Goal: Obtain resource: Download file/media

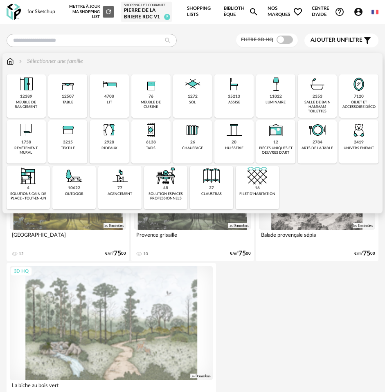
click at [20, 90] on img at bounding box center [26, 84] width 20 height 20
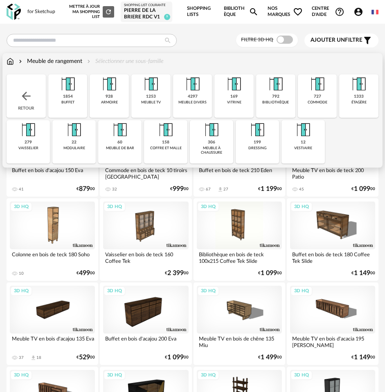
click at [12, 58] on img at bounding box center [10, 61] width 7 height 8
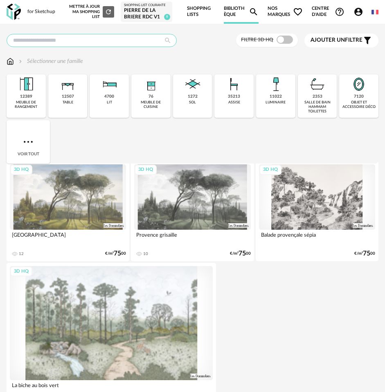
click at [82, 39] on input "text" at bounding box center [92, 40] width 170 height 13
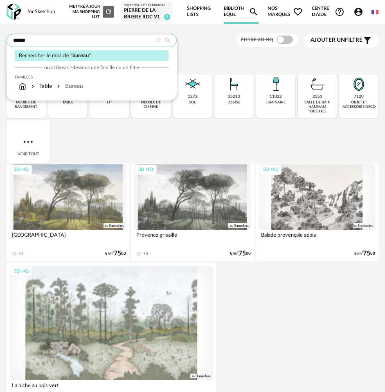
type input "******"
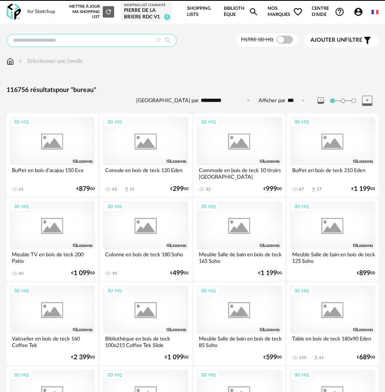
type input "******"
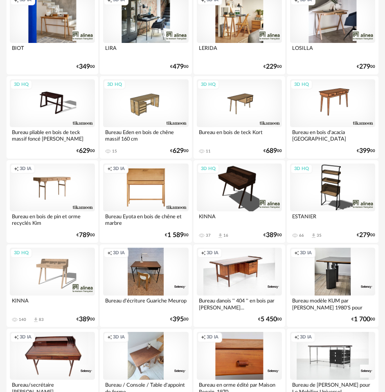
scroll to position [123, 0]
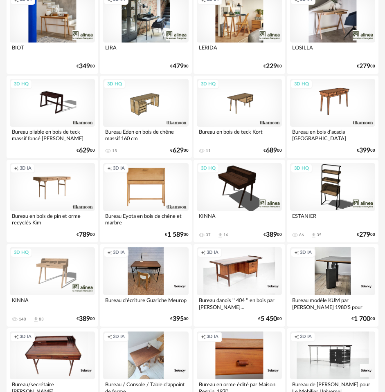
click at [49, 265] on div "3D HQ" at bounding box center [52, 271] width 85 height 48
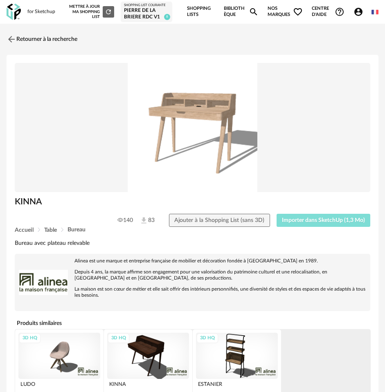
click at [303, 219] on span "Importer dans SketchUp (1,3 Mo)" at bounding box center [323, 221] width 83 height 6
click at [13, 38] on img at bounding box center [11, 39] width 12 height 12
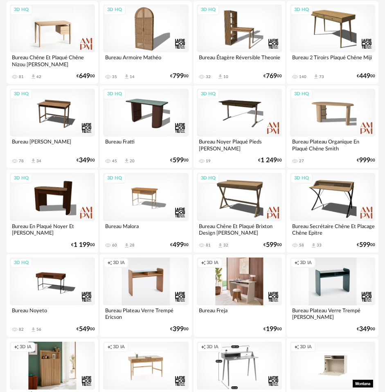
scroll to position [654, 0]
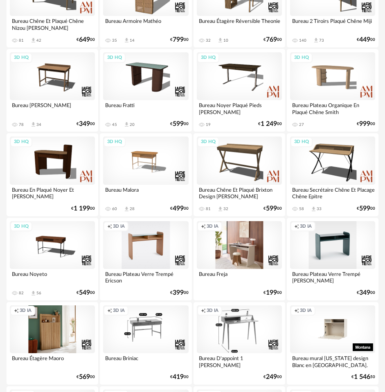
click at [156, 327] on div "Creation icon 3D IA" at bounding box center [145, 329] width 85 height 48
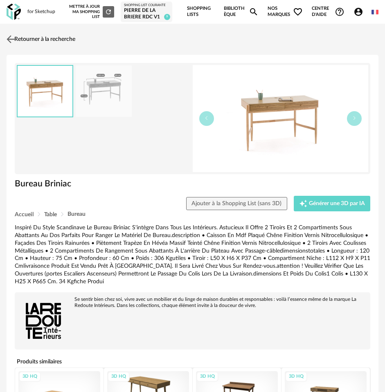
click at [12, 40] on img at bounding box center [11, 39] width 12 height 12
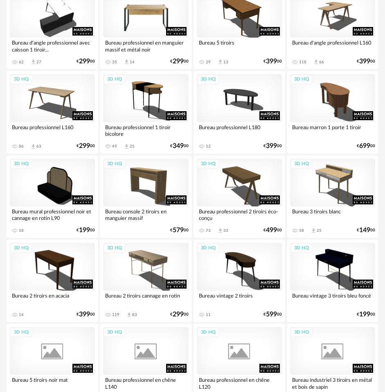
scroll to position [1309, 0]
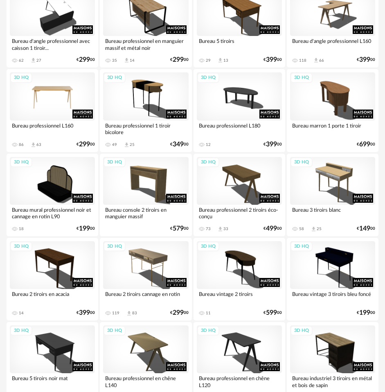
click at [49, 97] on div "3D HQ" at bounding box center [52, 96] width 85 height 48
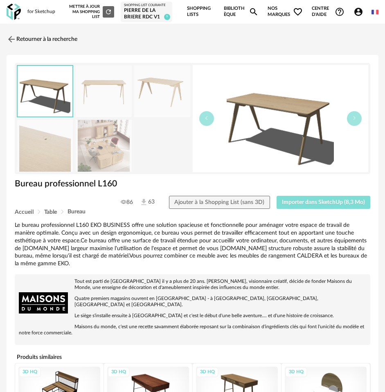
click at [314, 200] on span "Importer dans SketchUp (8,3 Mo)" at bounding box center [323, 203] width 83 height 6
click at [13, 40] on img at bounding box center [11, 39] width 12 height 12
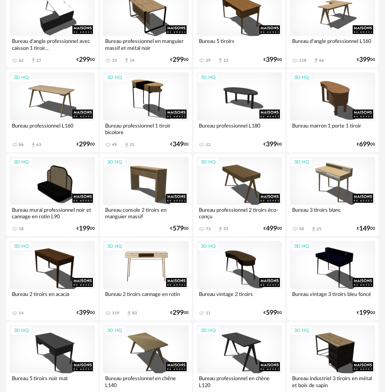
click at [139, 267] on div "3D HQ" at bounding box center [145, 265] width 85 height 48
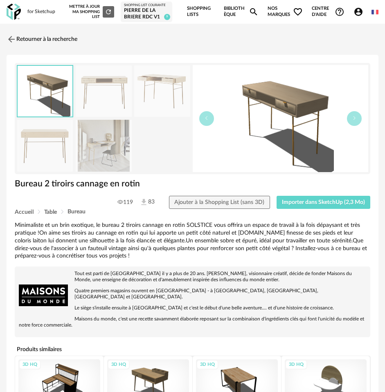
click at [110, 135] on img at bounding box center [104, 146] width 56 height 52
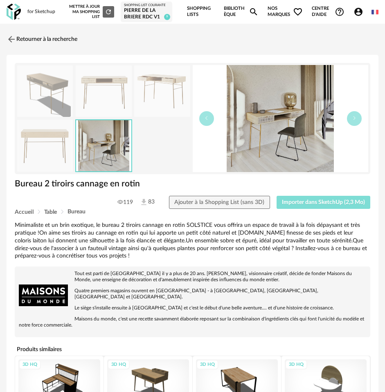
click at [318, 202] on span "Importer dans SketchUp (2,3 Mo)" at bounding box center [323, 203] width 83 height 6
click at [24, 37] on link "Retourner à la recherche" at bounding box center [39, 39] width 71 height 18
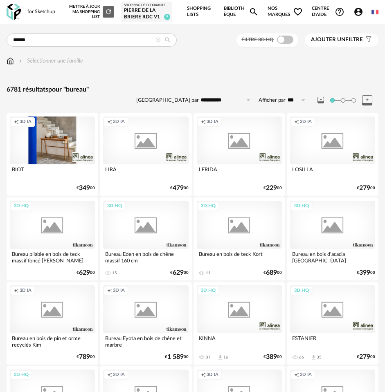
scroll to position [1309, 0]
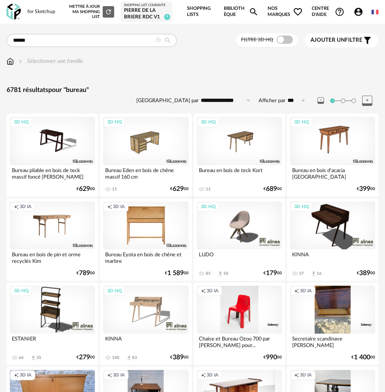
type input "*"
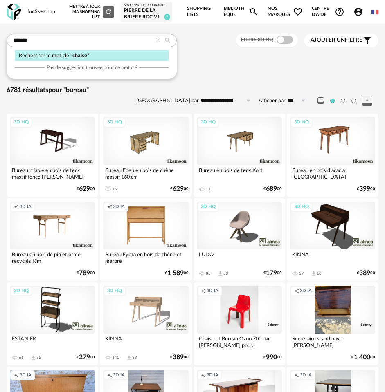
type input "******"
type input "**********"
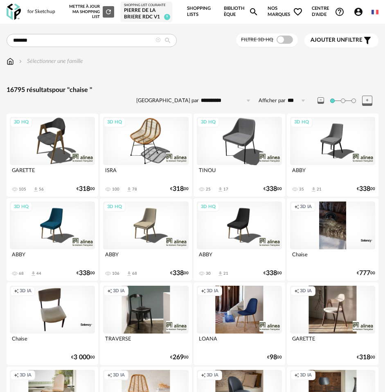
click at [7, 60] on img at bounding box center [10, 61] width 7 height 8
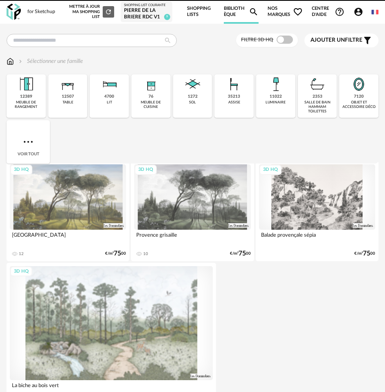
click at [233, 94] on div "35213" at bounding box center [234, 96] width 12 height 5
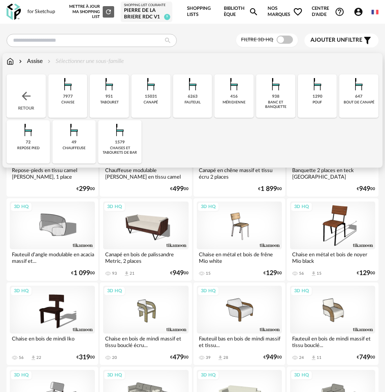
click at [184, 87] on img at bounding box center [193, 84] width 20 height 20
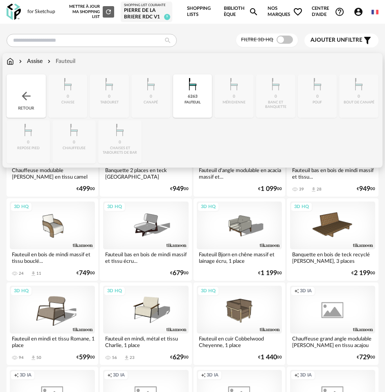
click at [38, 59] on div "Assise" at bounding box center [29, 61] width 25 height 8
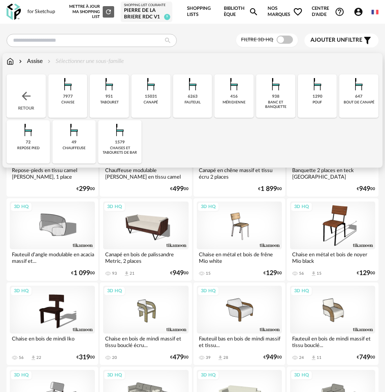
click at [65, 92] on img at bounding box center [68, 84] width 20 height 20
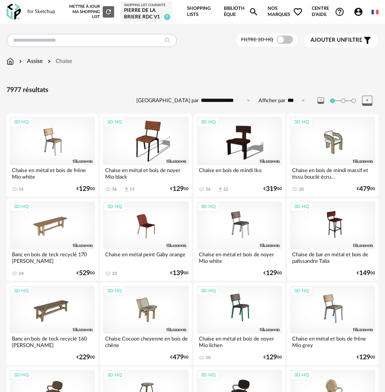
click at [341, 40] on span "Ajouter un" at bounding box center [327, 40] width 34 height 6
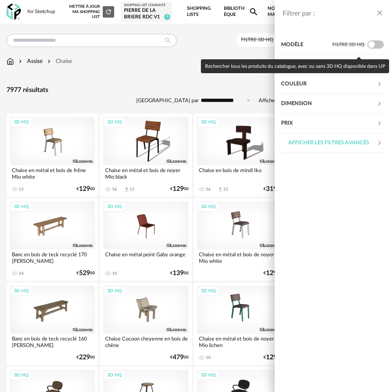
click at [312, 82] on div "Couleur" at bounding box center [329, 84] width 96 height 20
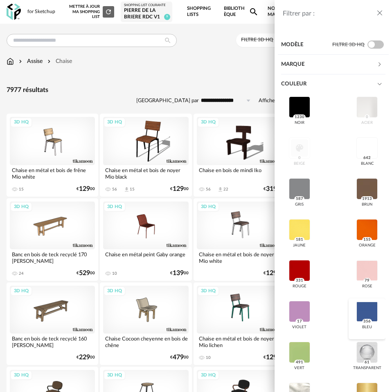
click at [364, 312] on div at bounding box center [366, 311] width 21 height 21
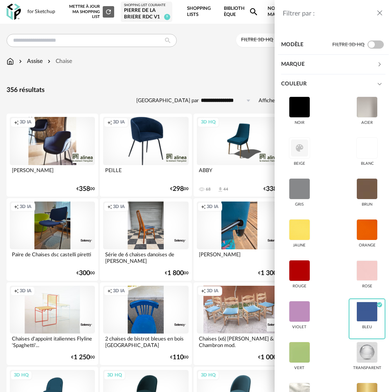
click at [157, 71] on div "Filtrer par : Modèle Filtre 3D HQ Marque &tradition 6 101 Copenhagen 0 366 Conc…" at bounding box center [196, 196] width 392 height 392
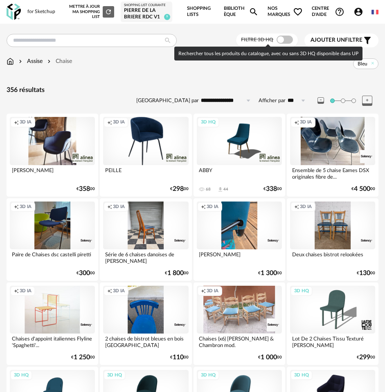
click at [279, 38] on span at bounding box center [284, 40] width 16 height 8
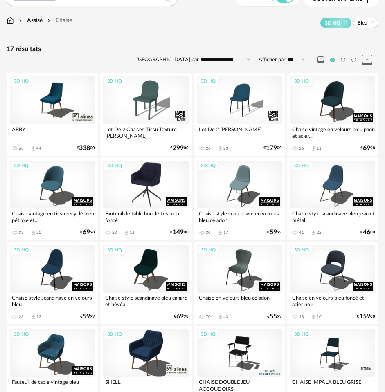
scroll to position [82, 0]
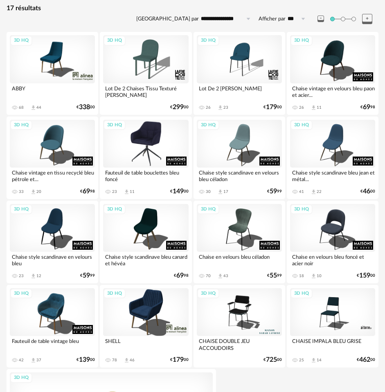
click at [149, 153] on div "3D HQ" at bounding box center [145, 144] width 85 height 48
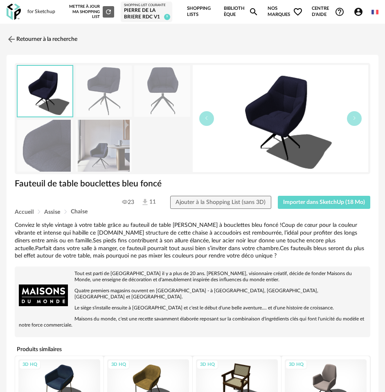
click at [105, 153] on img at bounding box center [104, 146] width 56 height 52
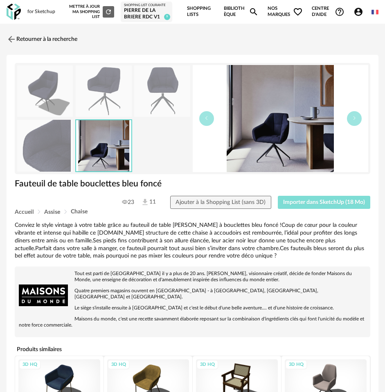
click at [305, 201] on span "Importer dans SketchUp (18 Mo)" at bounding box center [324, 203] width 82 height 6
click at [18, 37] on link "Retourner à la recherche" at bounding box center [39, 39] width 71 height 18
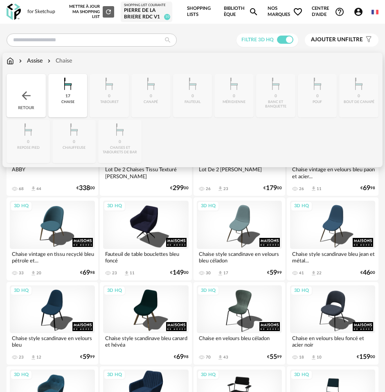
click at [21, 99] on img at bounding box center [26, 95] width 13 height 13
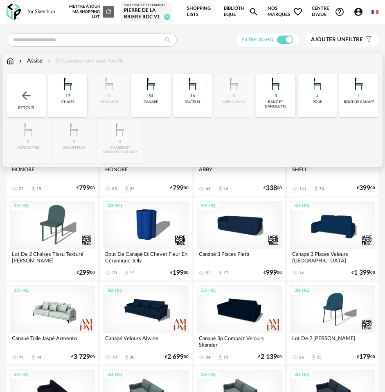
click at [12, 59] on img at bounding box center [10, 61] width 7 height 8
click at [21, 90] on img at bounding box center [26, 95] width 13 height 13
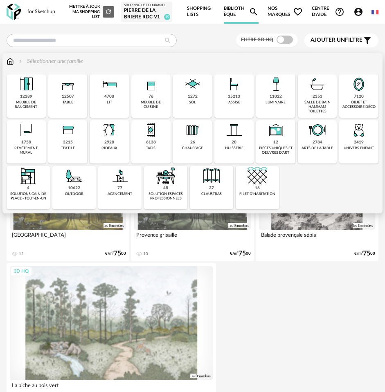
click at [358, 104] on div "objet et accessoire déco" at bounding box center [358, 104] width 34 height 9
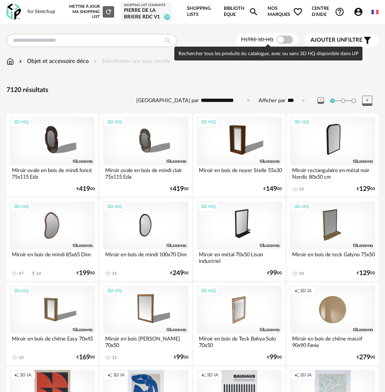
click at [275, 34] on div "Filtre 3D HQ" at bounding box center [267, 40] width 62 height 13
click at [279, 40] on span at bounding box center [284, 40] width 16 height 8
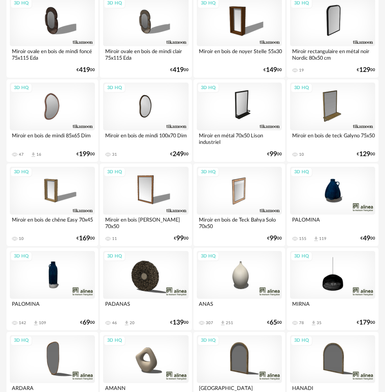
scroll to position [123, 0]
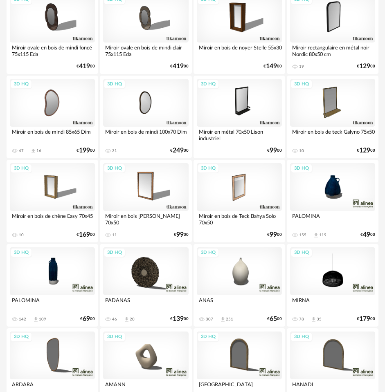
click at [150, 276] on div "3D HQ" at bounding box center [145, 271] width 85 height 48
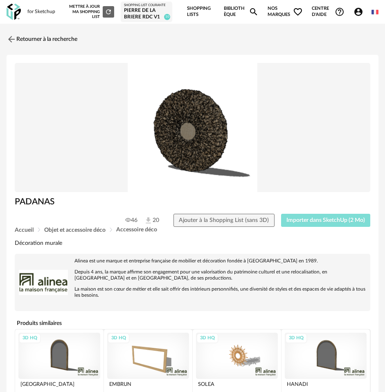
click at [316, 220] on span "Importer dans SketchUp (2 Mo)" at bounding box center [325, 221] width 79 height 6
drag, startPoint x: 19, startPoint y: 39, endPoint x: 17, endPoint y: 62, distance: 23.4
click at [18, 39] on link "Retourner à la recherche" at bounding box center [42, 39] width 71 height 18
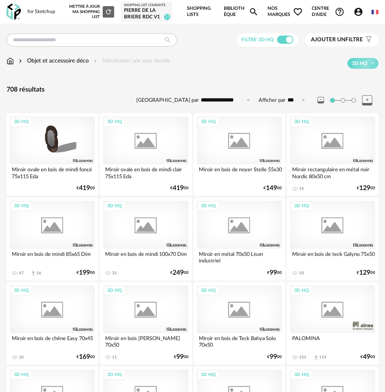
scroll to position [123, 0]
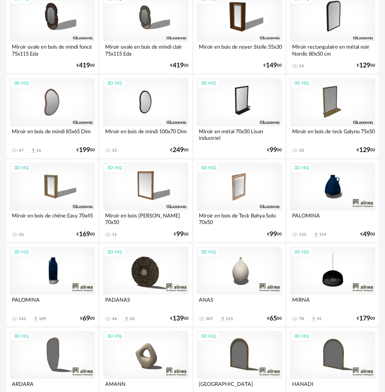
click at [48, 266] on div "3D HQ" at bounding box center [52, 271] width 85 height 48
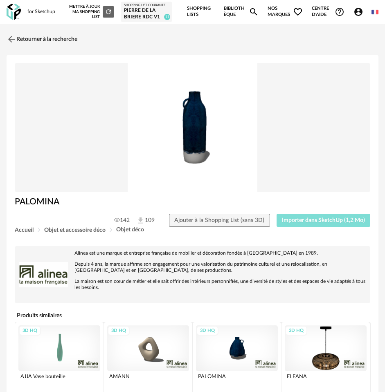
click at [314, 222] on span "Importer dans SketchUp (1,2 Mo)" at bounding box center [323, 221] width 83 height 6
click at [327, 217] on button "Importer dans SketchUp (1,2 Mo)" at bounding box center [323, 220] width 94 height 13
click at [241, 355] on div "3D HQ" at bounding box center [237, 349] width 82 height 46
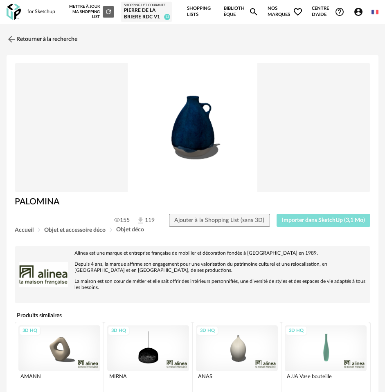
click at [326, 220] on span "Importer dans SketchUp (3,1 Mo)" at bounding box center [323, 221] width 83 height 6
click at [18, 36] on link "Retourner à la recherche" at bounding box center [39, 39] width 71 height 18
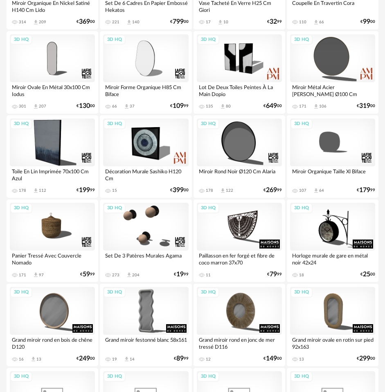
scroll to position [1014, 0]
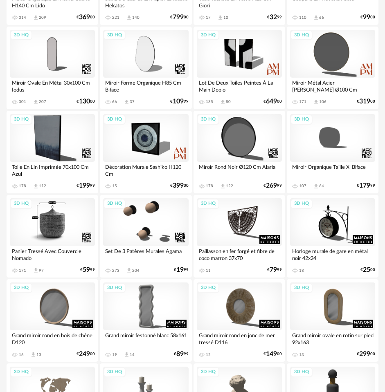
click at [40, 221] on div "3D HQ" at bounding box center [52, 222] width 85 height 48
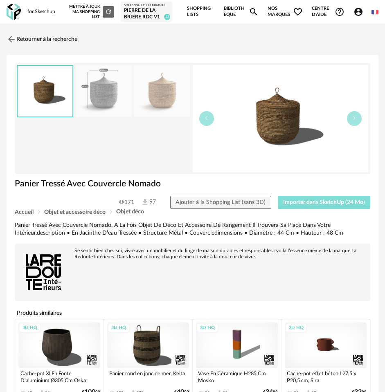
click at [314, 200] on span "Importer dans SketchUp (24 Mo)" at bounding box center [324, 203] width 82 height 6
click at [278, 196] on button "Importer dans SketchUp (24 Mo)" at bounding box center [324, 202] width 93 height 13
click at [17, 39] on link "Retourner à la recherche" at bounding box center [39, 39] width 71 height 18
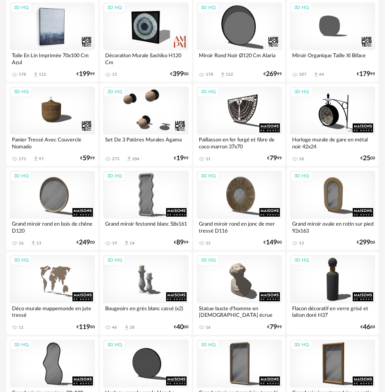
scroll to position [1137, 0]
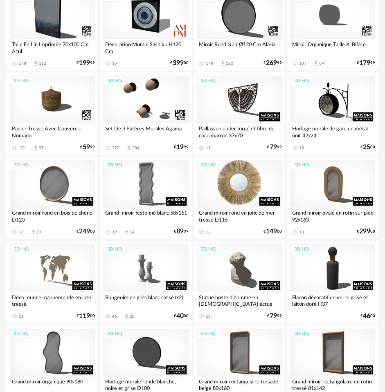
click at [243, 194] on div "3D HQ" at bounding box center [239, 184] width 85 height 48
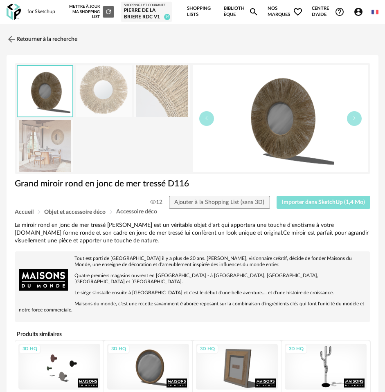
click at [288, 198] on button "Importer dans SketchUp (1,4 Mo)" at bounding box center [323, 202] width 94 height 13
click at [10, 35] on img at bounding box center [11, 39] width 12 height 12
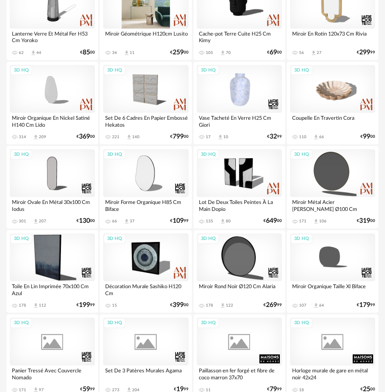
scroll to position [932, 0]
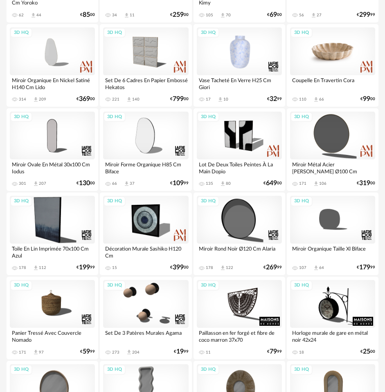
click at [336, 57] on div "3D HQ" at bounding box center [332, 51] width 85 height 48
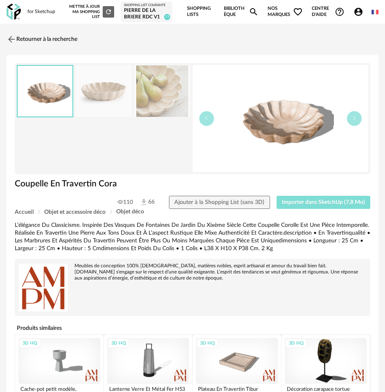
click at [339, 202] on span "Importer dans SketchUp (7,8 Mo)" at bounding box center [323, 203] width 83 height 6
drag, startPoint x: 9, startPoint y: 31, endPoint x: 13, endPoint y: 42, distance: 10.7
click at [9, 32] on link "Retourner à la recherche" at bounding box center [39, 39] width 71 height 18
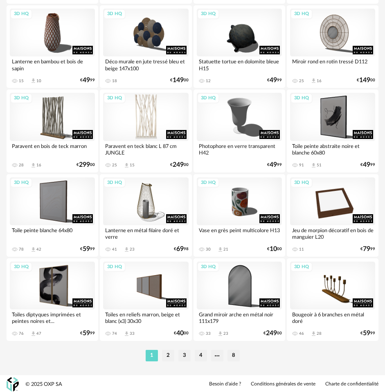
scroll to position [1879, 0]
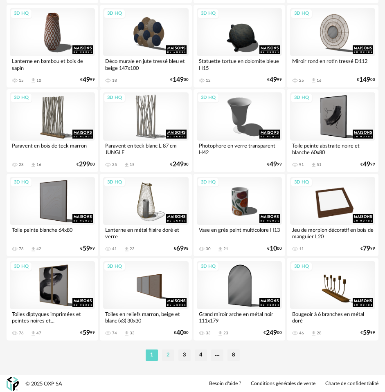
click at [166, 357] on li "2" at bounding box center [168, 355] width 12 height 11
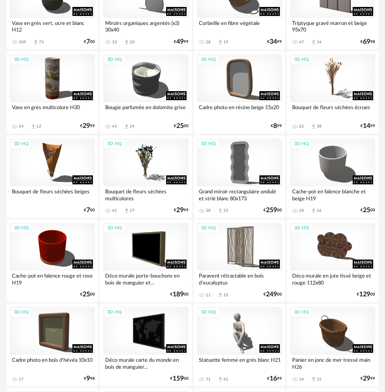
scroll to position [1595, 0]
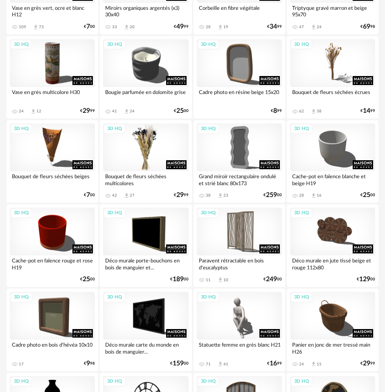
click at [148, 157] on div "3D HQ" at bounding box center [145, 148] width 85 height 48
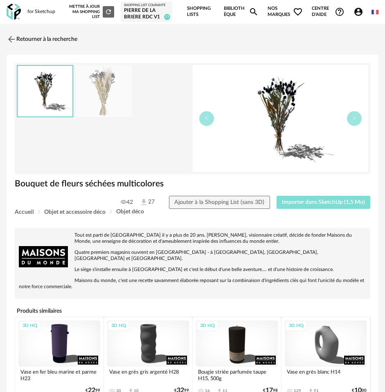
click at [315, 202] on span "Importer dans SketchUp (1,5 Mo)" at bounding box center [323, 203] width 83 height 6
click at [10, 40] on img at bounding box center [11, 39] width 12 height 12
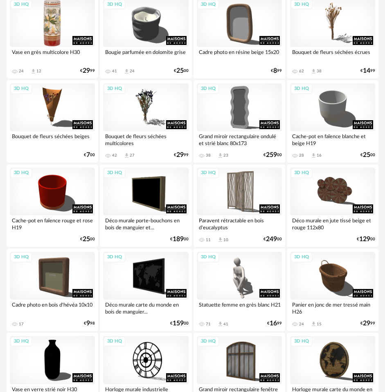
scroll to position [1636, 0]
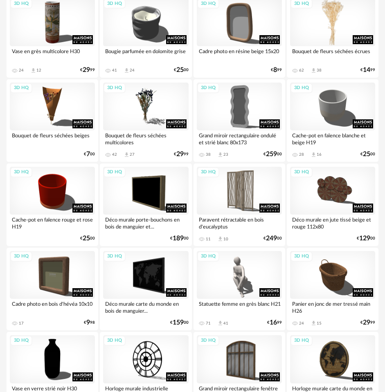
click at [335, 16] on div "3D HQ" at bounding box center [332, 22] width 85 height 48
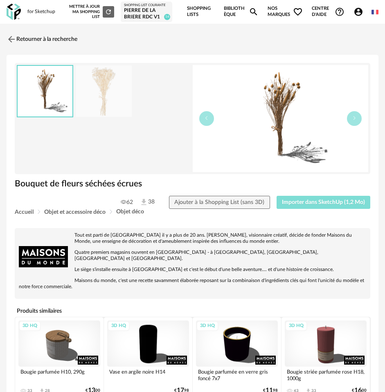
click at [314, 204] on span "Importer dans SketchUp (1,2 Mo)" at bounding box center [323, 203] width 83 height 6
click at [276, 196] on button "Importer dans SketchUp (1,2 Mo)" at bounding box center [323, 202] width 94 height 13
drag, startPoint x: 11, startPoint y: 34, endPoint x: 11, endPoint y: 42, distance: 8.2
click at [11, 34] on img at bounding box center [11, 39] width 12 height 12
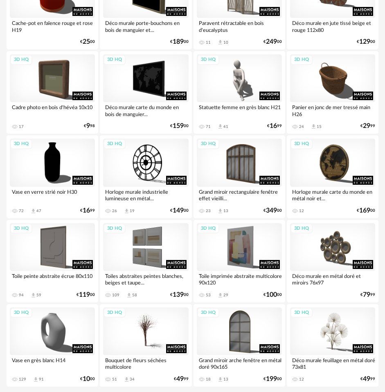
scroll to position [1879, 0]
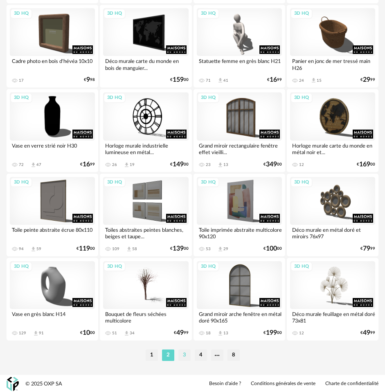
click at [186, 354] on li "3" at bounding box center [184, 355] width 12 height 11
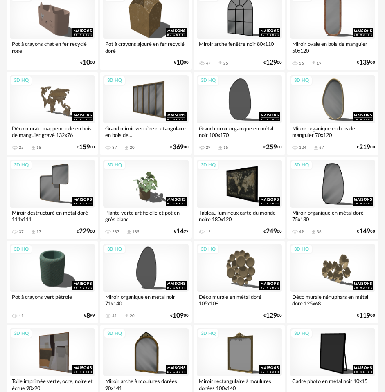
scroll to position [1350, 0]
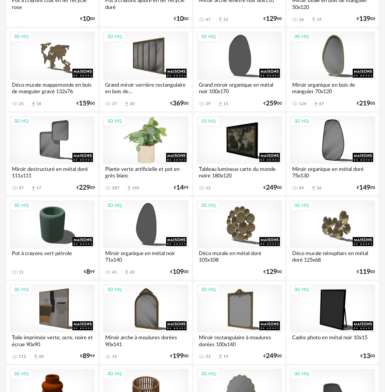
click at [145, 130] on div "3D HQ" at bounding box center [145, 140] width 85 height 48
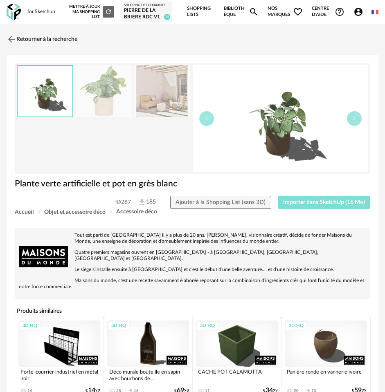
click at [309, 200] on span "Importer dans SketchUp (16 Mo)" at bounding box center [324, 203] width 82 height 6
click at [15, 36] on img at bounding box center [11, 39] width 12 height 12
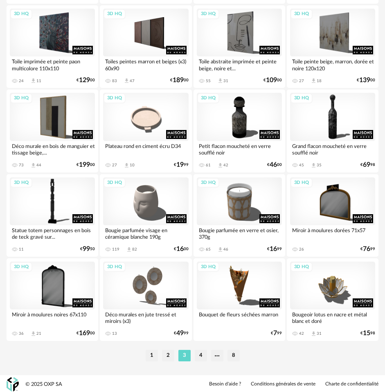
scroll to position [1879, 0]
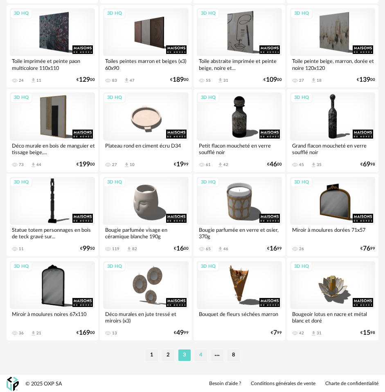
click at [203, 354] on li "4" at bounding box center [201, 355] width 12 height 11
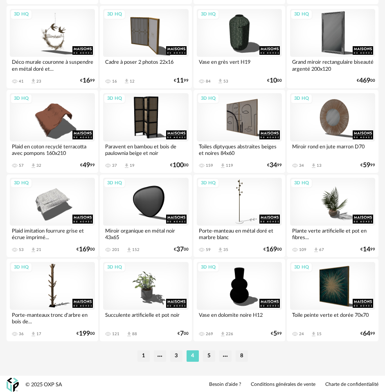
scroll to position [1879, 0]
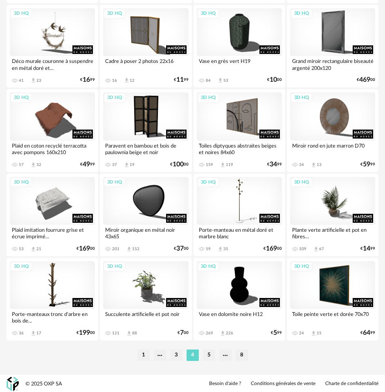
click at [209, 357] on li "5" at bounding box center [209, 355] width 12 height 11
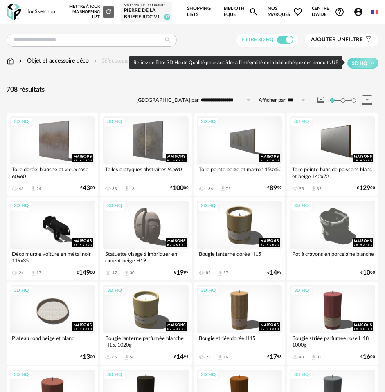
click at [358, 38] on span "Ajouter un filtre" at bounding box center [337, 39] width 52 height 7
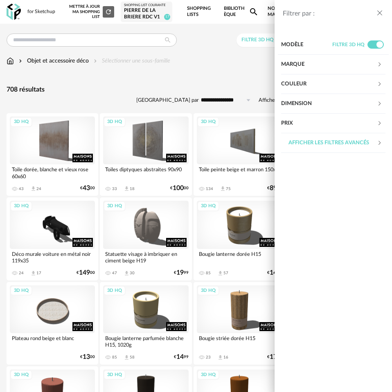
click at [308, 83] on div "Couleur" at bounding box center [329, 84] width 96 height 20
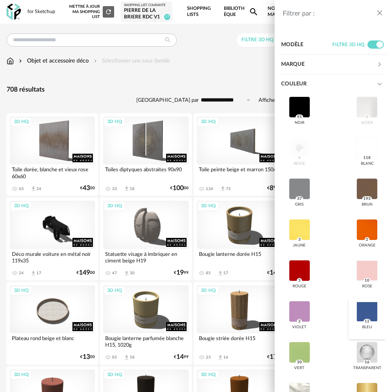
click at [369, 312] on div at bounding box center [366, 311] width 21 height 21
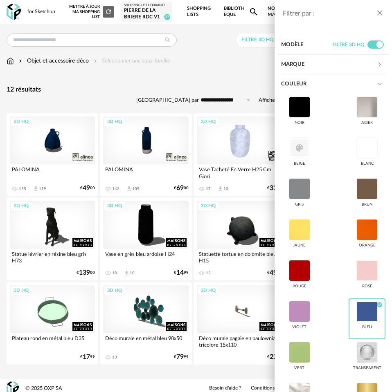
click at [168, 75] on div "Filtrer par : Modèle Filtre 3D HQ Marque &tradition 0 101 Copenhagen 0 366 Conc…" at bounding box center [196, 196] width 392 height 392
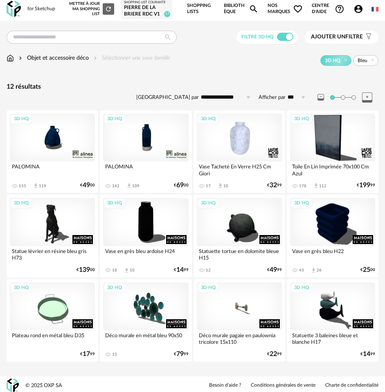
scroll to position [4, 0]
